Goal: Task Accomplishment & Management: Use online tool/utility

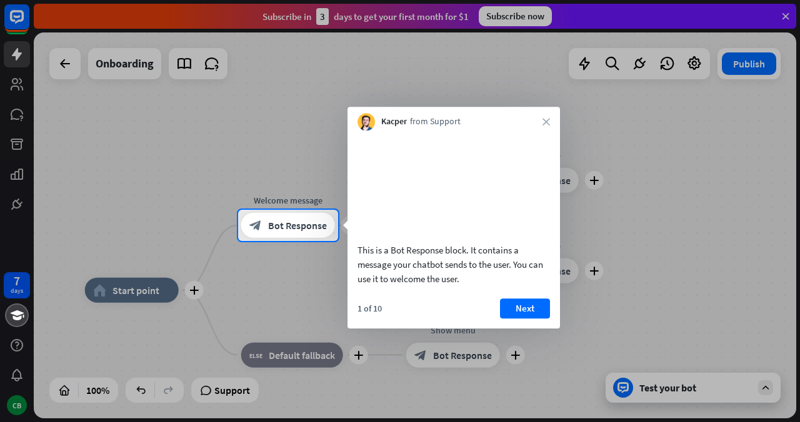
click at [526, 319] on button "Next" at bounding box center [525, 309] width 50 height 20
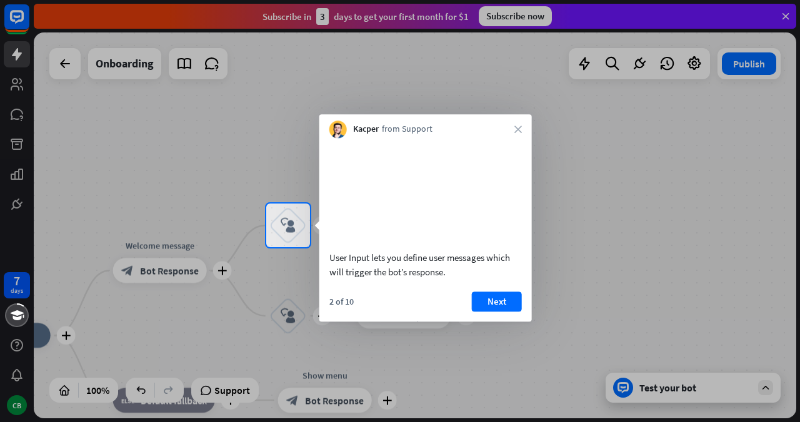
click at [504, 312] on button "Next" at bounding box center [497, 302] width 50 height 20
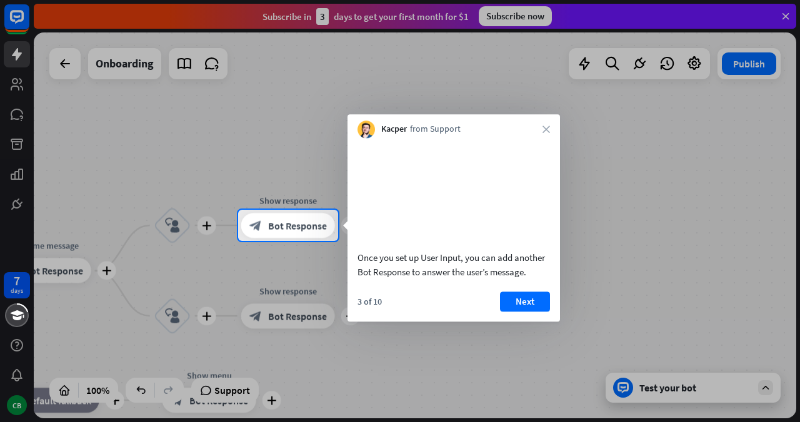
click at [525, 308] on button "Next" at bounding box center [525, 302] width 50 height 20
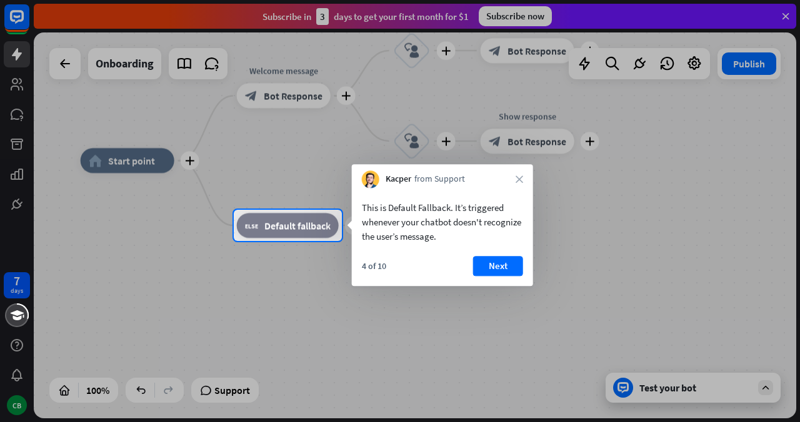
click at [513, 264] on button "Next" at bounding box center [498, 266] width 50 height 20
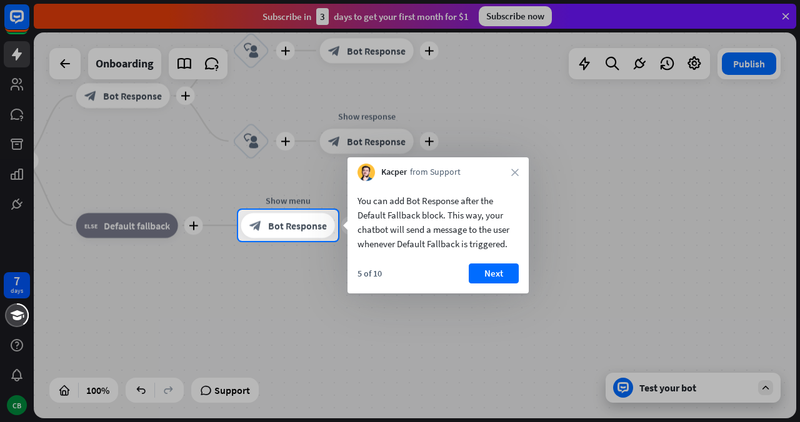
click at [506, 269] on button "Next" at bounding box center [494, 274] width 50 height 20
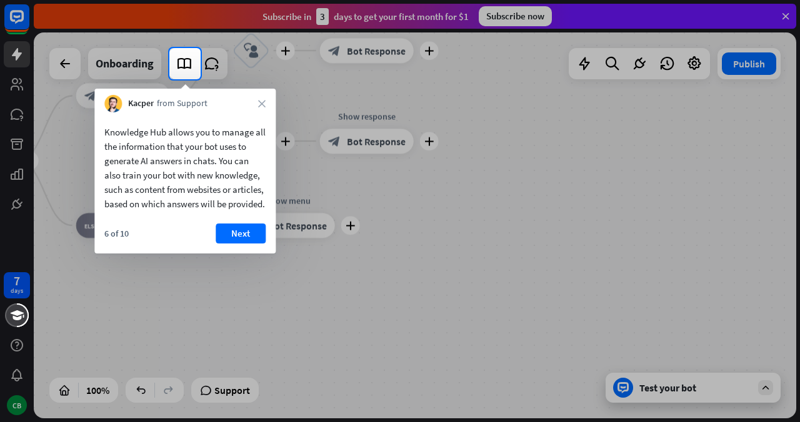
click at [249, 244] on button "Next" at bounding box center [241, 234] width 50 height 20
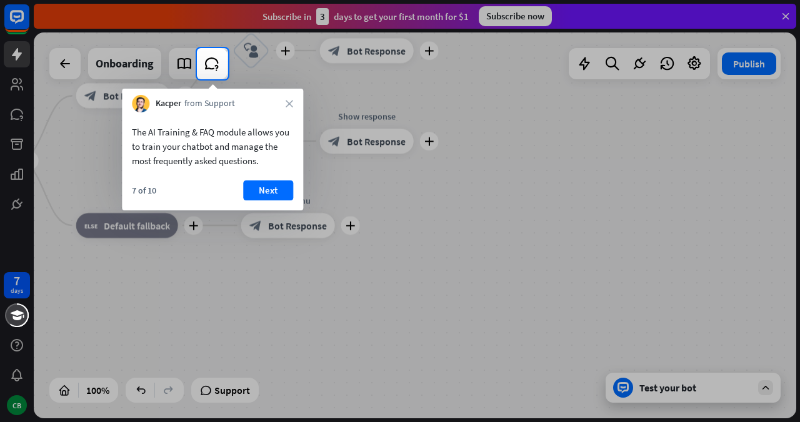
click at [277, 194] on button "Next" at bounding box center [268, 191] width 50 height 20
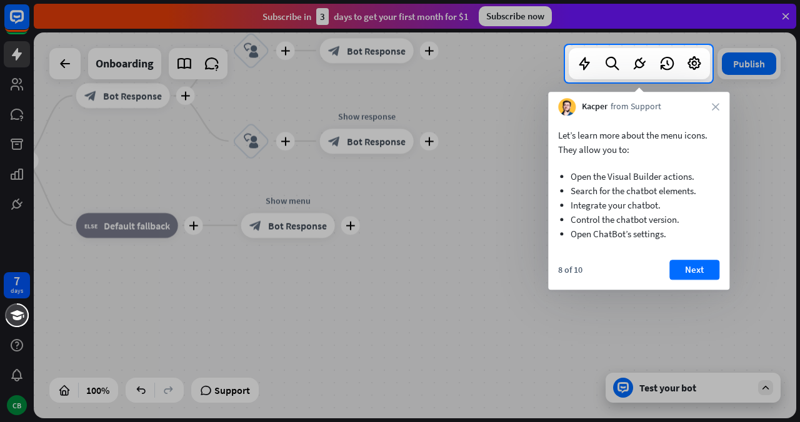
click at [699, 271] on button "Next" at bounding box center [694, 270] width 50 height 20
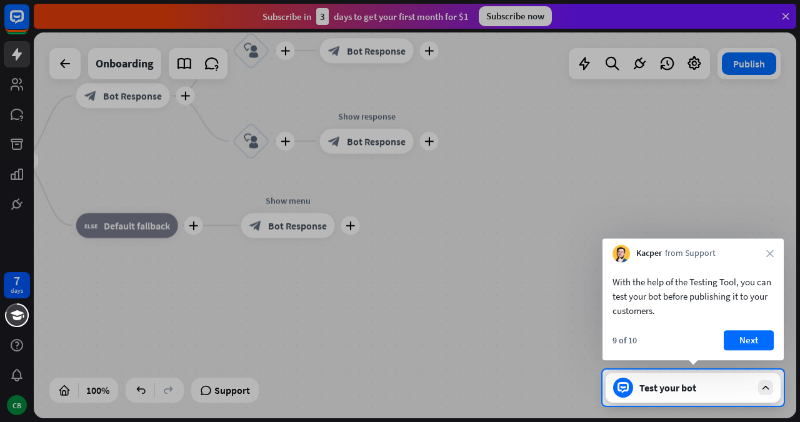
click at [764, 337] on button "Next" at bounding box center [749, 341] width 50 height 20
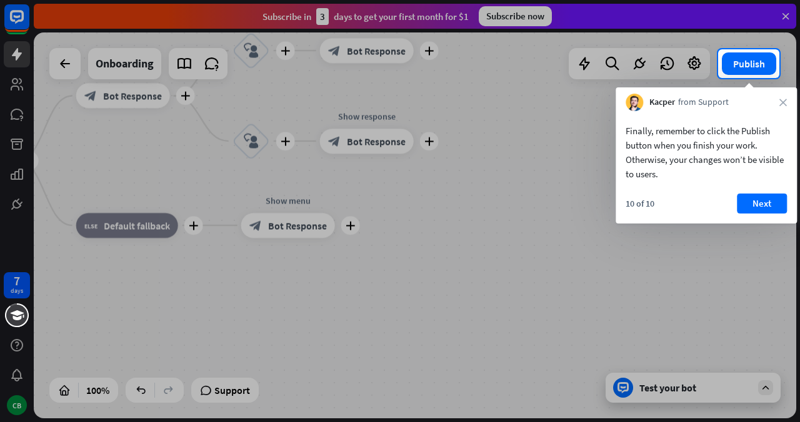
click at [772, 210] on button "Next" at bounding box center [762, 204] width 50 height 20
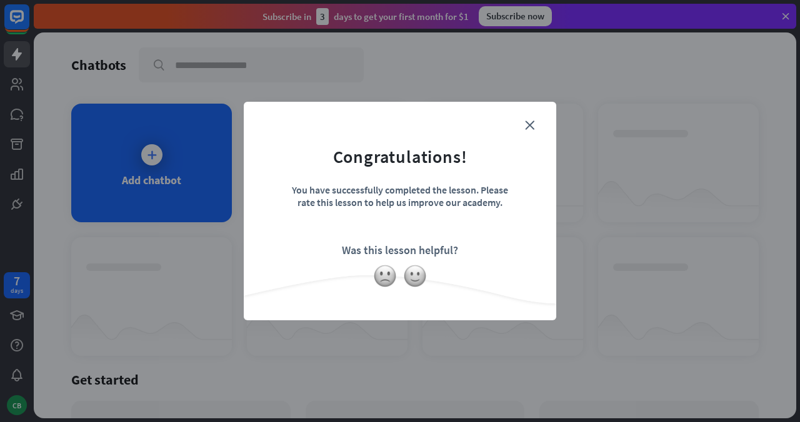
click at [509, 261] on form "Congratulations! You have successfully completed the lesson. Please rate this l…" at bounding box center [399, 191] width 281 height 149
click at [531, 124] on icon "close" at bounding box center [529, 125] width 9 height 9
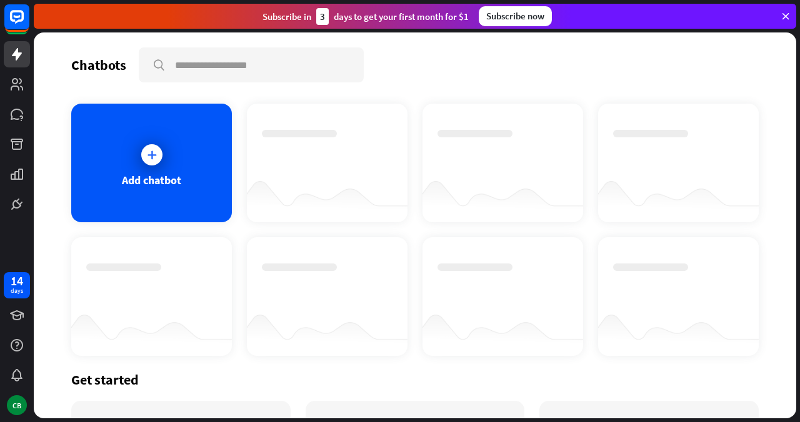
click at [0, 0] on icon at bounding box center [0, 0] width 0 height 0
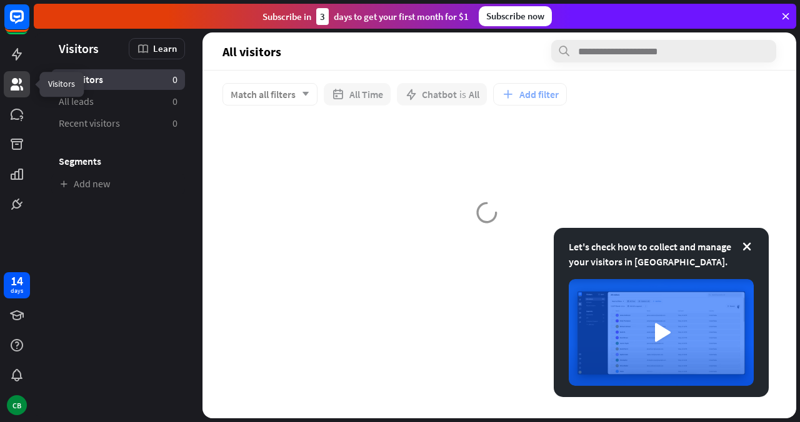
click at [664, 330] on img at bounding box center [661, 332] width 185 height 107
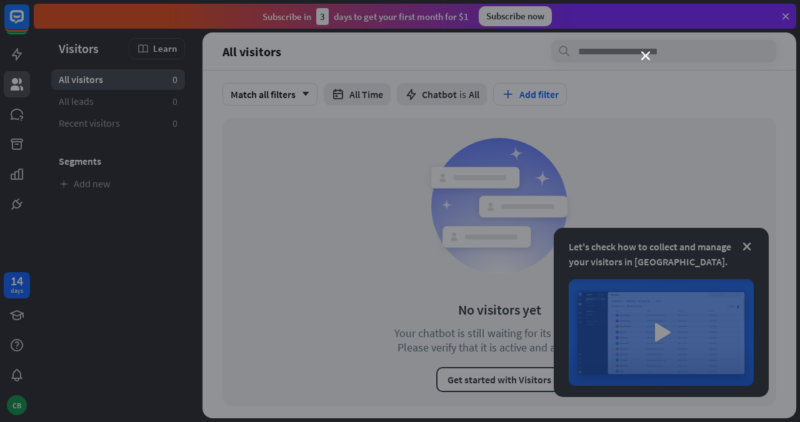
click at [657, 57] on div "close" at bounding box center [400, 211] width 800 height 422
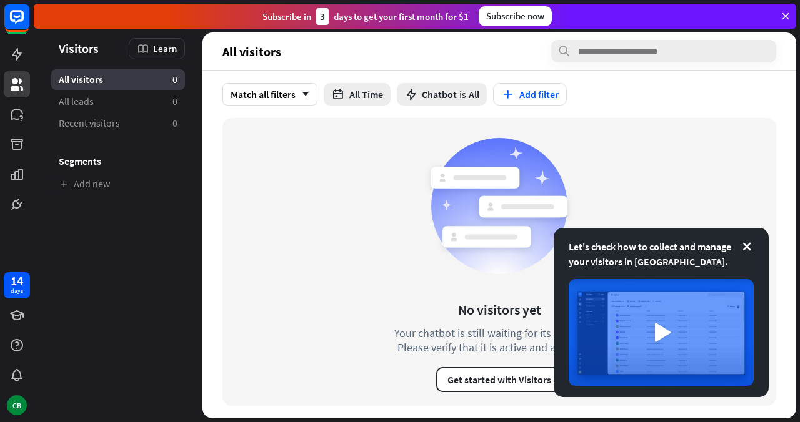
click at [0, 0] on icon at bounding box center [0, 0] width 0 height 0
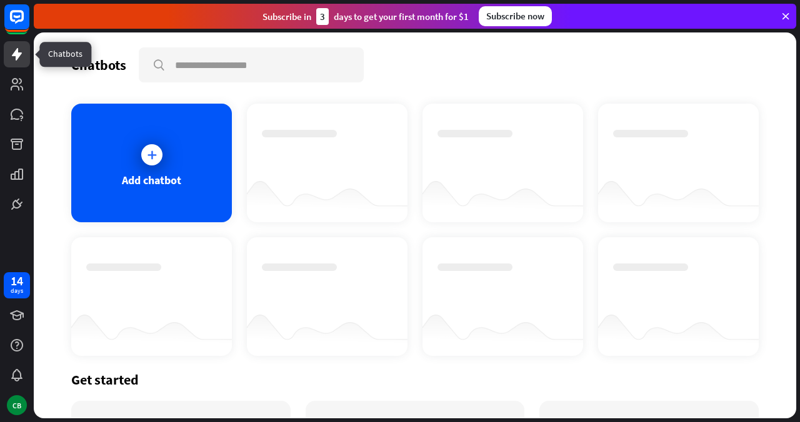
click at [22, 11] on rect at bounding box center [16, 16] width 25 height 25
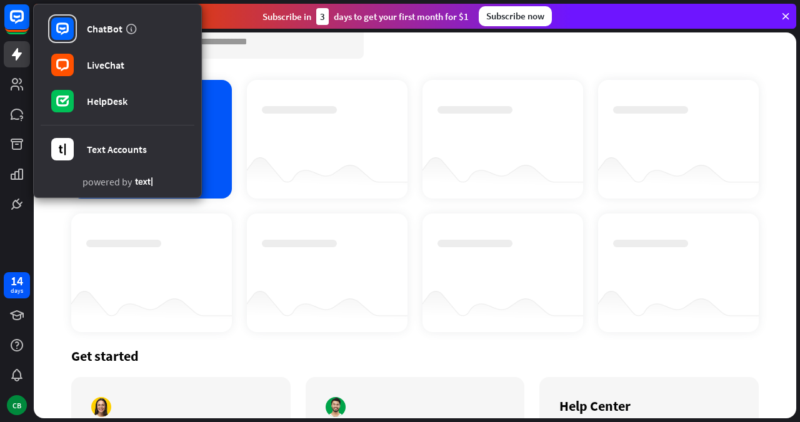
scroll to position [27, 0]
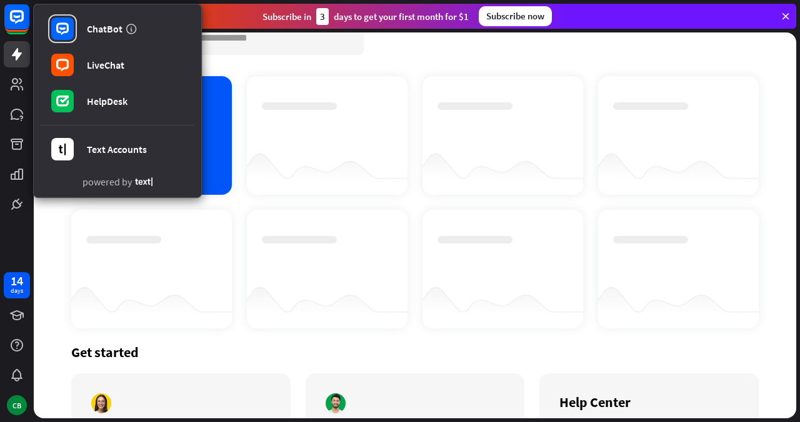
click at [71, 21] on rect at bounding box center [62, 28] width 22 height 22
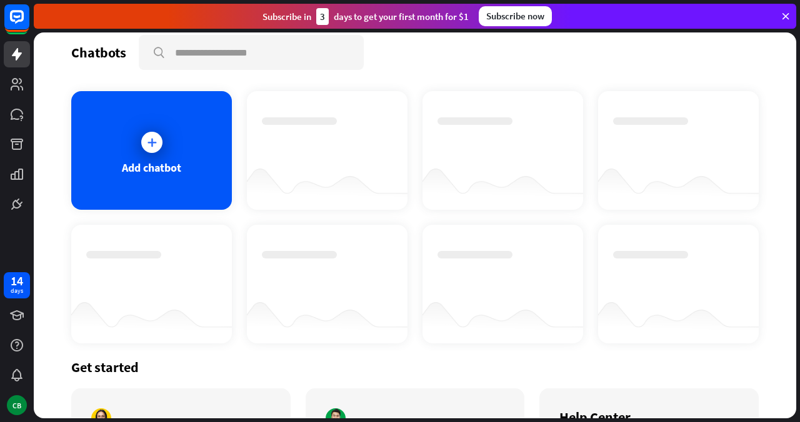
scroll to position [0, 0]
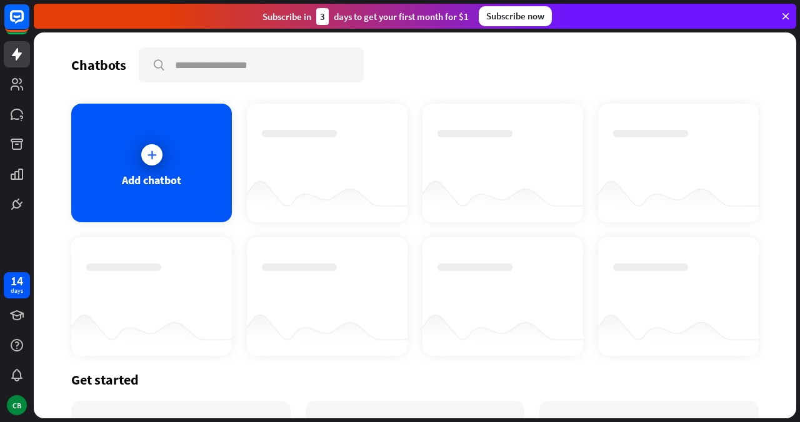
click at [149, 173] on div "Add chatbot" at bounding box center [151, 180] width 59 height 14
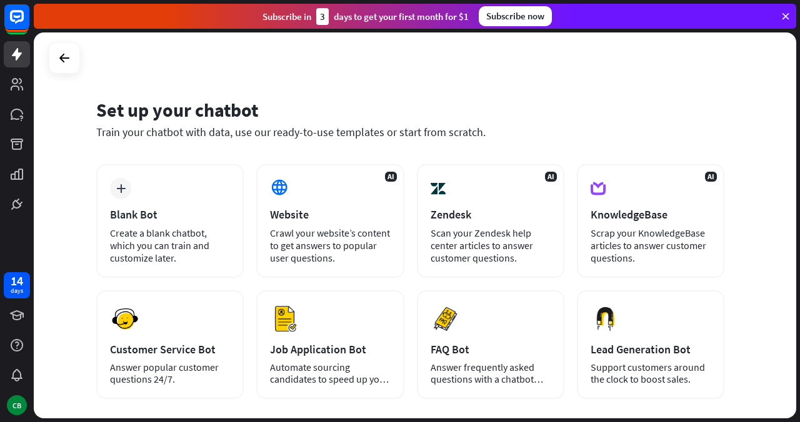
click at [13, 411] on div "CB" at bounding box center [17, 406] width 20 height 20
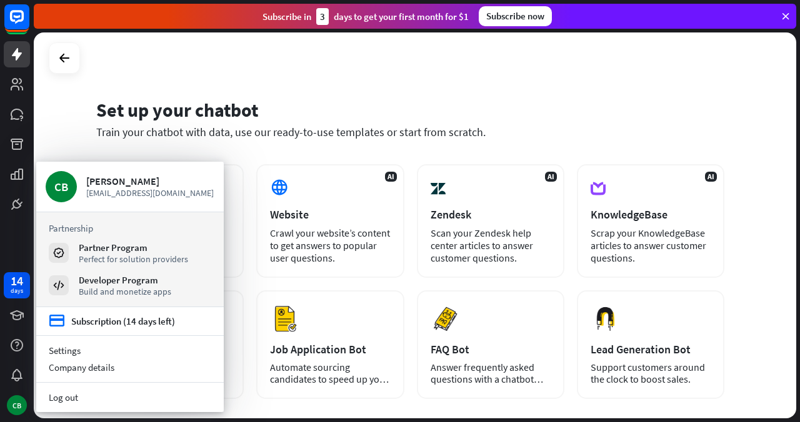
click at [16, 402] on div "CB" at bounding box center [17, 406] width 20 height 20
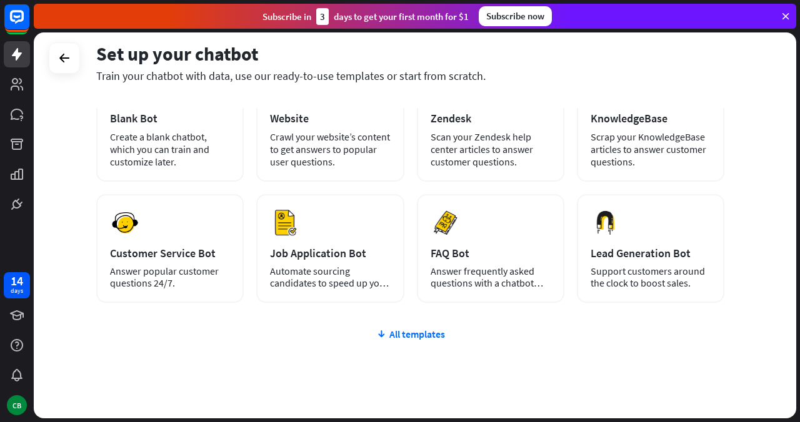
scroll to position [95, 0]
click at [435, 334] on div "All templates" at bounding box center [410, 335] width 628 height 12
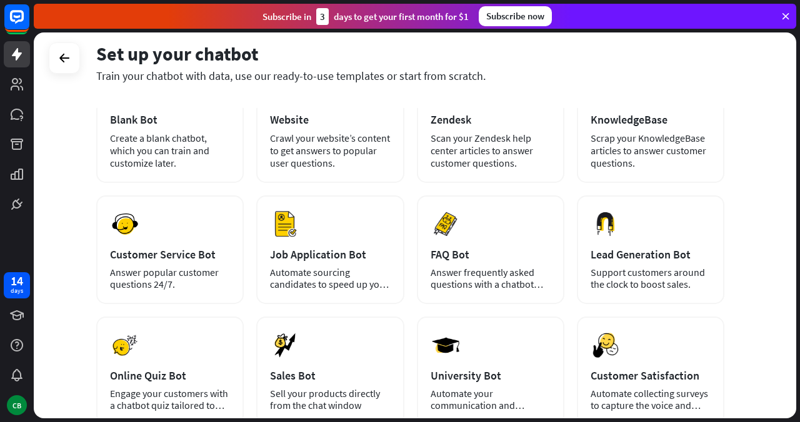
scroll to position [0, 0]
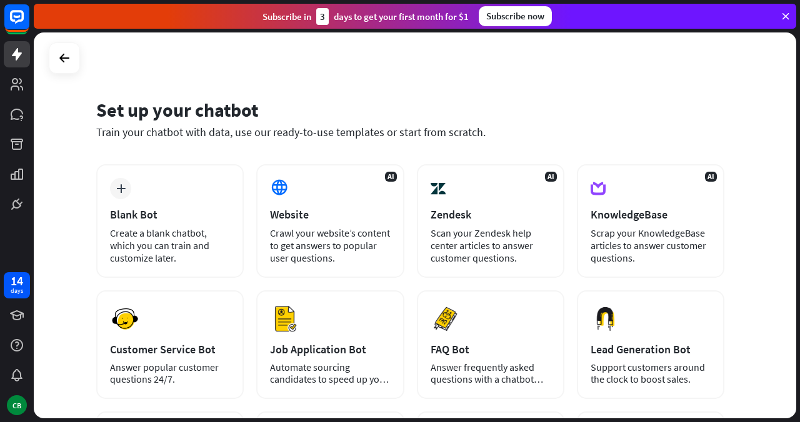
click at [174, 221] on div "Blank Bot" at bounding box center [170, 214] width 120 height 14
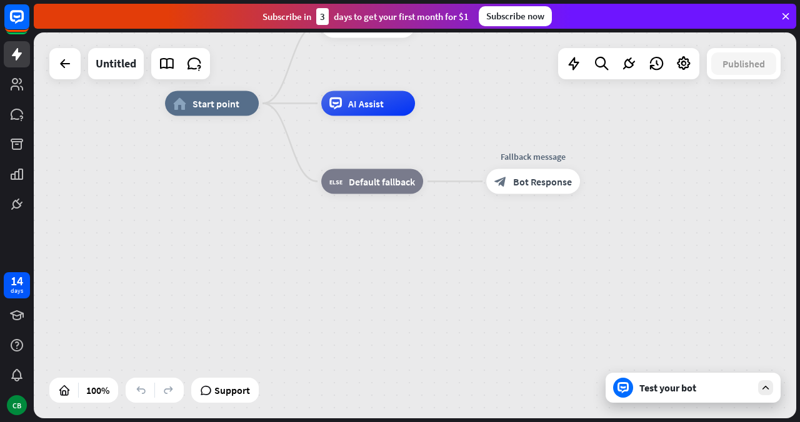
click at [662, 392] on div "Test your bot" at bounding box center [695, 388] width 112 height 12
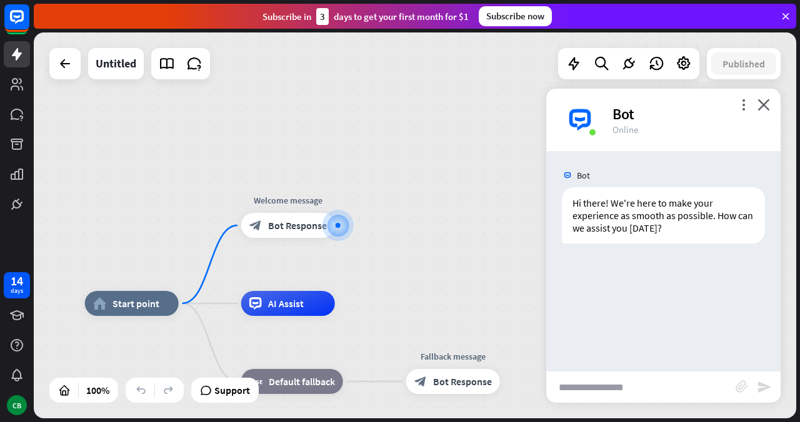
click at [636, 386] on input "text" at bounding box center [640, 387] width 189 height 31
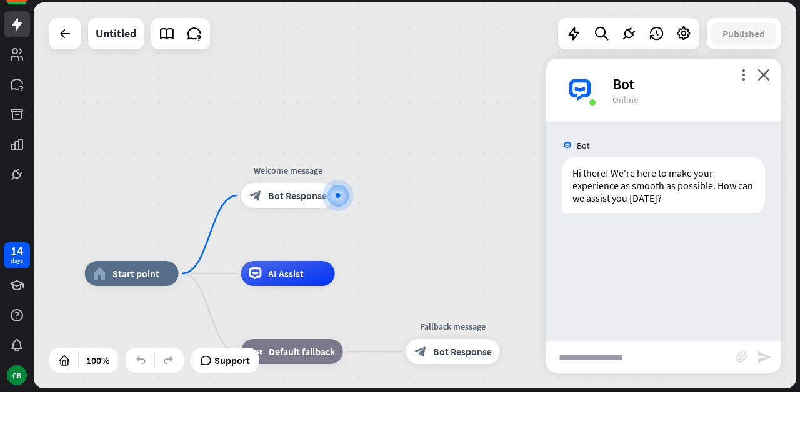
type input "*"
type input "**"
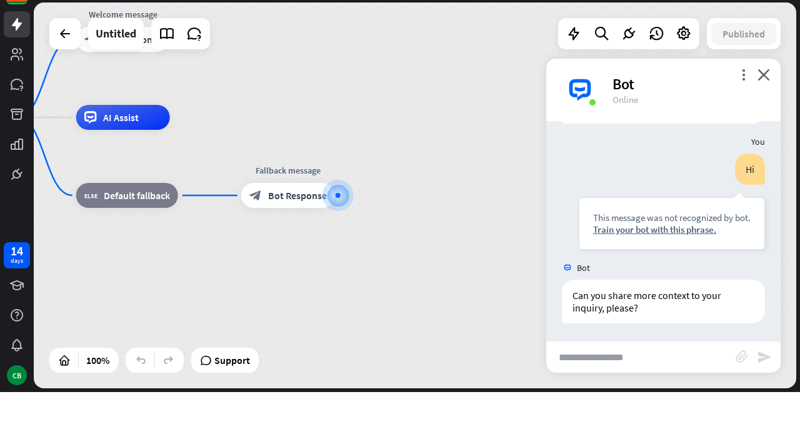
scroll to position [90, 0]
type input "****"
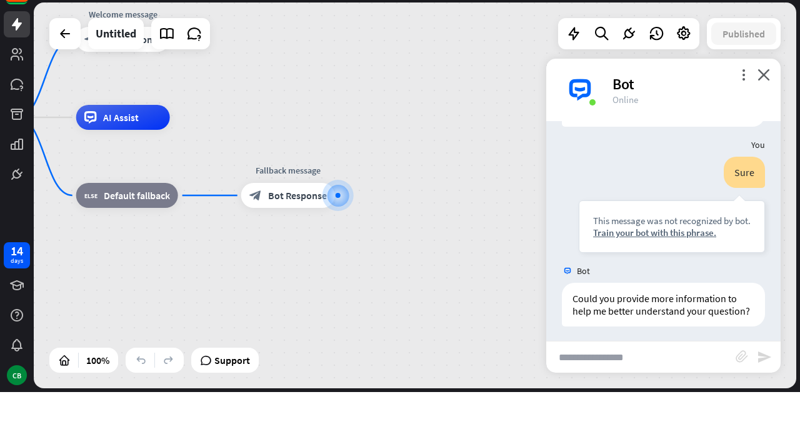
scroll to position [290, 0]
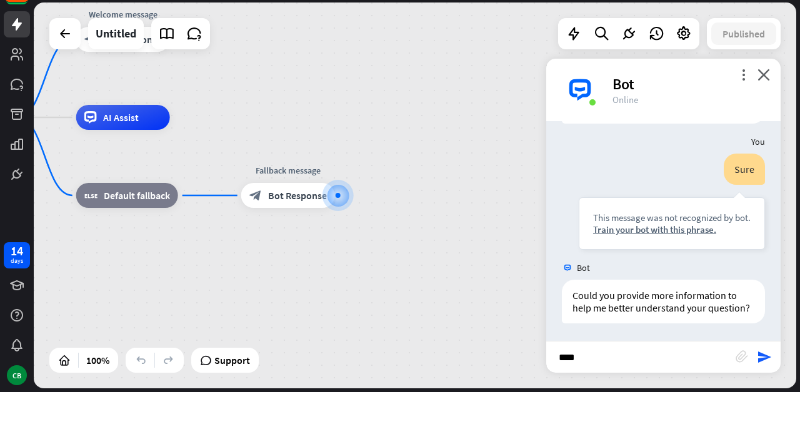
type input "****"
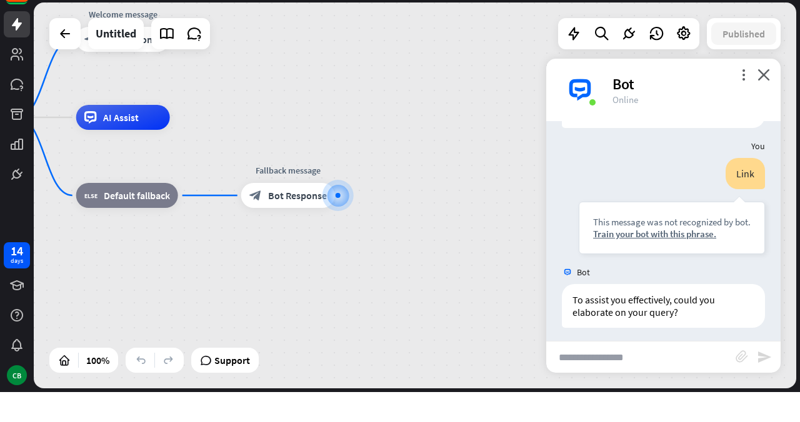
scroll to position [489, 0]
